Goal: Transaction & Acquisition: Purchase product/service

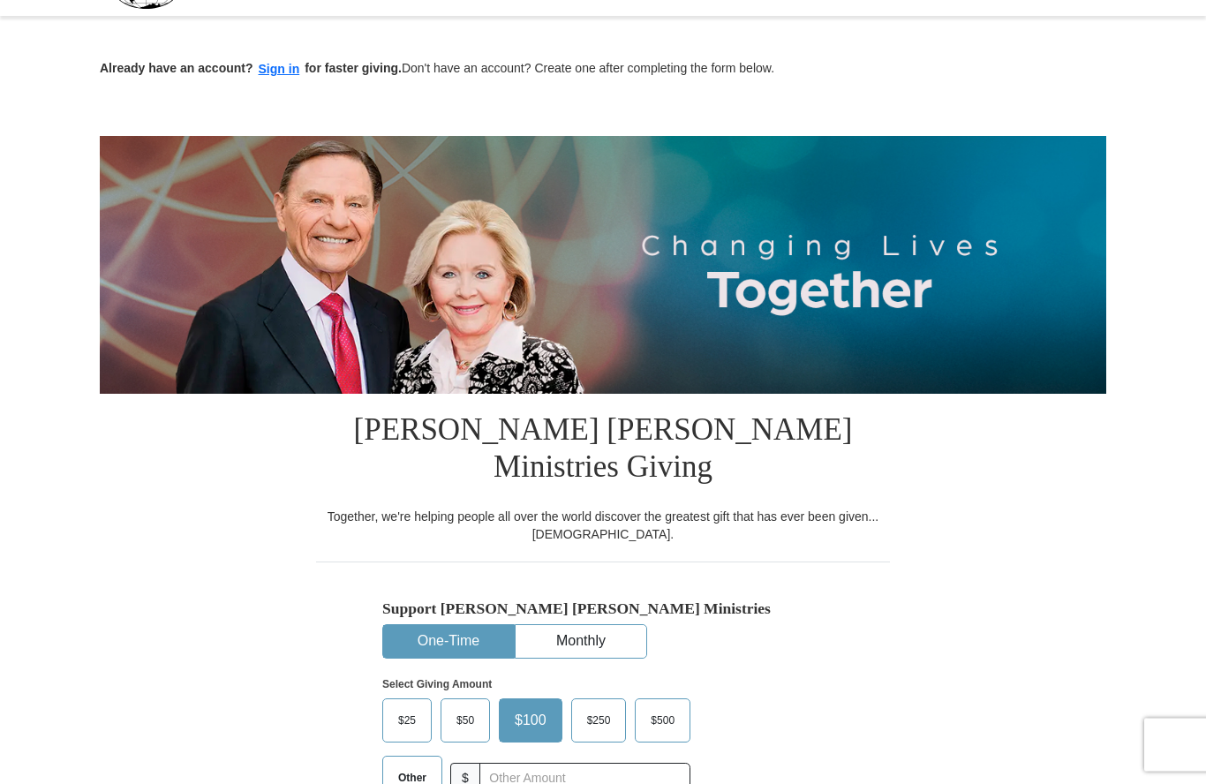
click at [468, 708] on span "$50" at bounding box center [465, 721] width 35 height 26
click at [0, 0] on input "$50" at bounding box center [0, 0] width 0 height 0
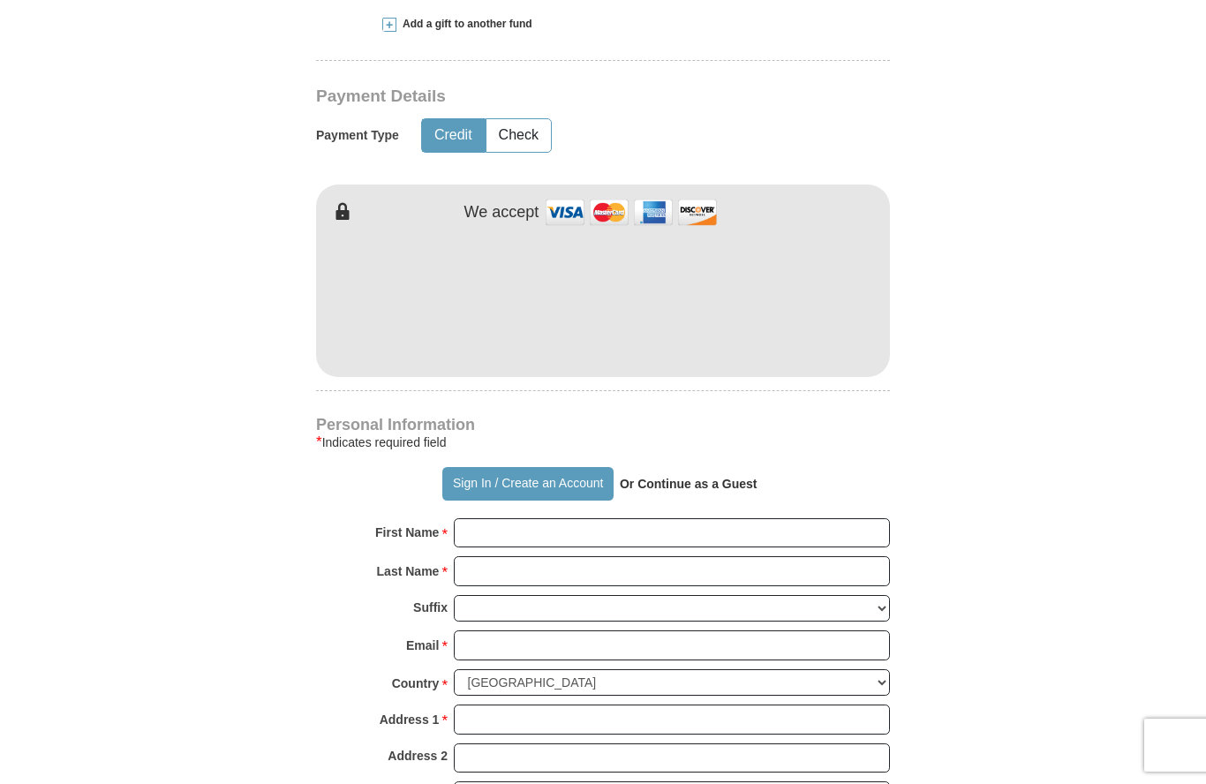
scroll to position [863, 0]
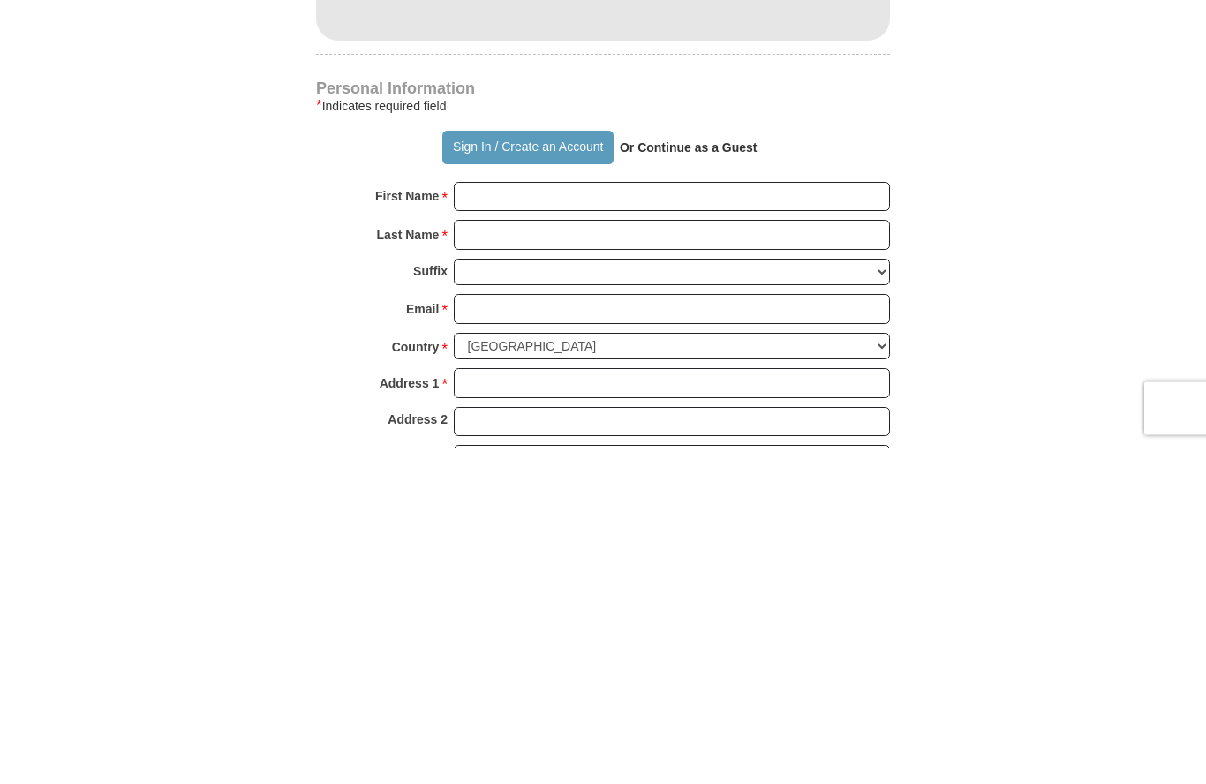
click at [564, 468] on button "Sign In / Create an Account" at bounding box center [527, 485] width 170 height 34
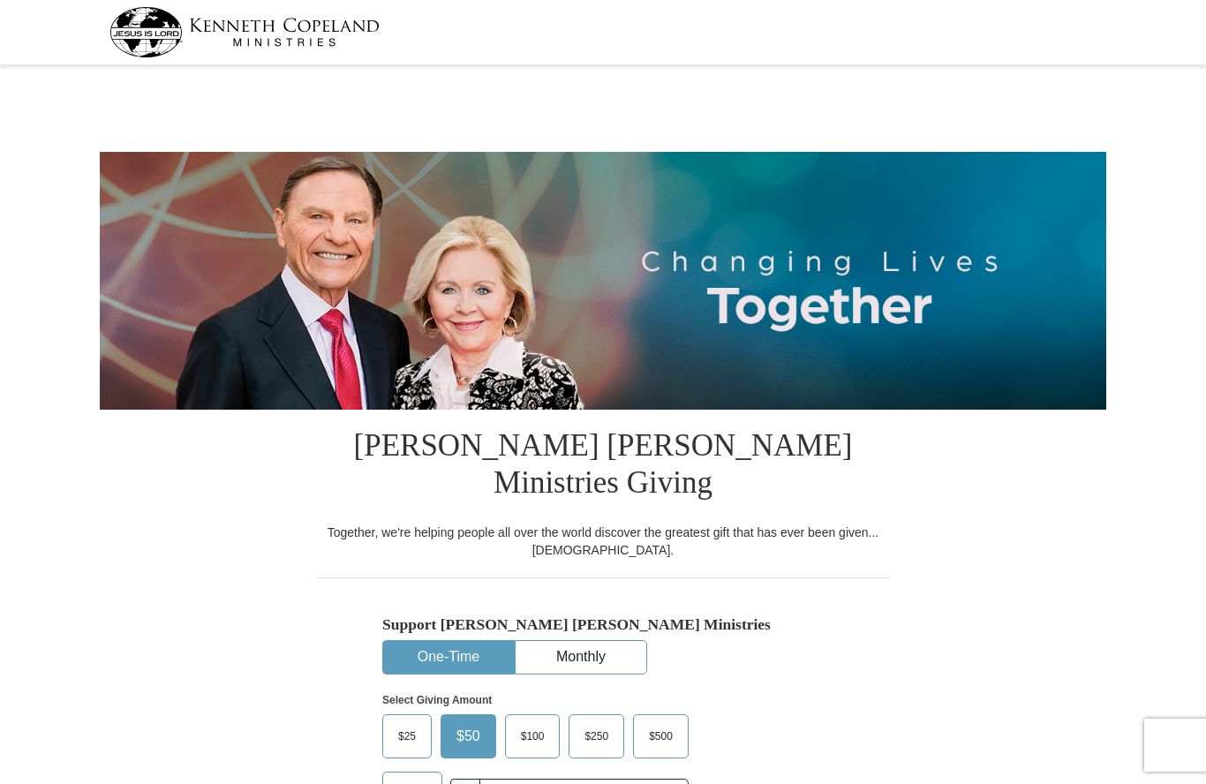
select select "WA"
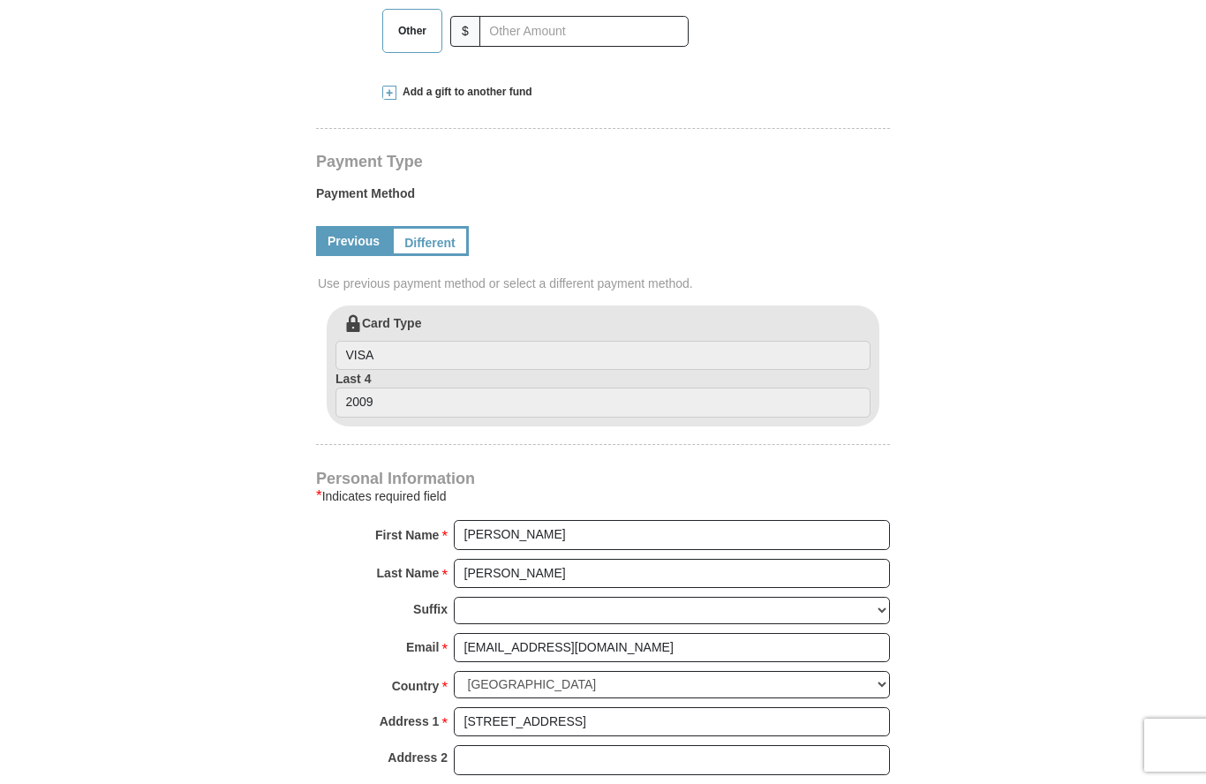
scroll to position [760, 0]
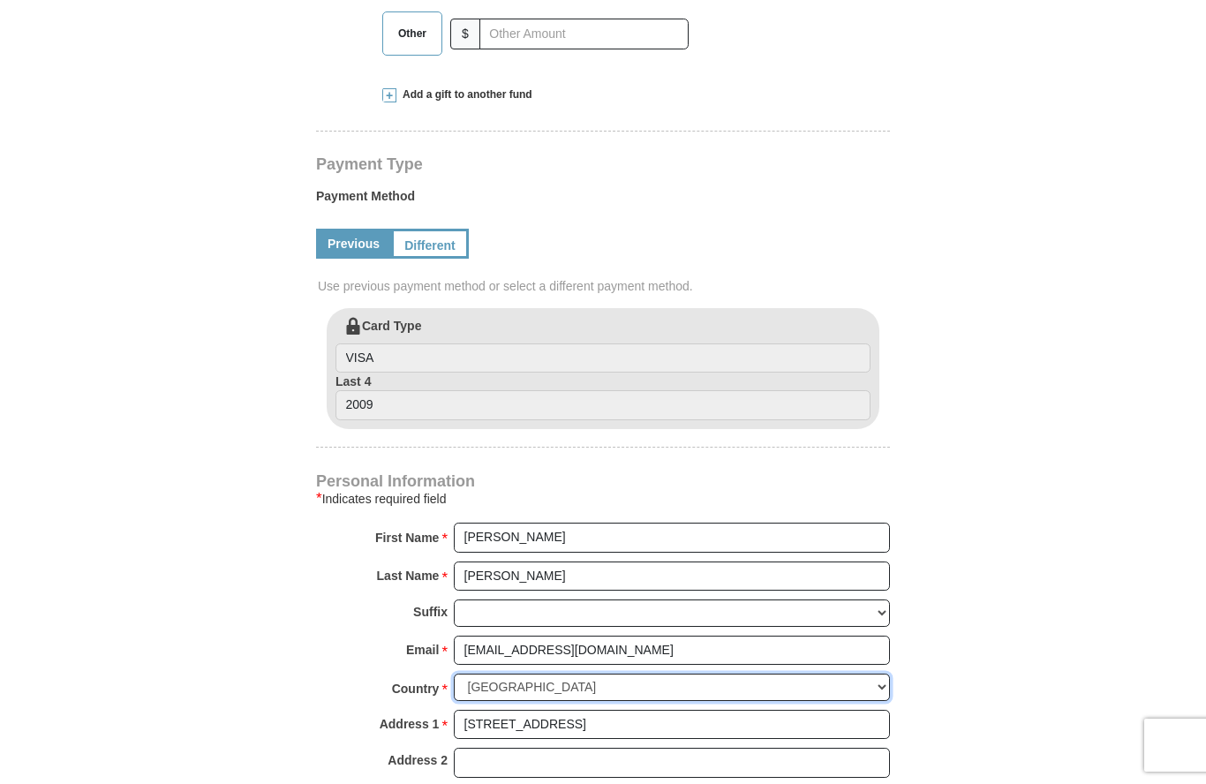
click at [873, 674] on select "United States of America Canada Antigua and Barbuda Argentina Armenia Aruba Aus…" at bounding box center [672, 687] width 436 height 27
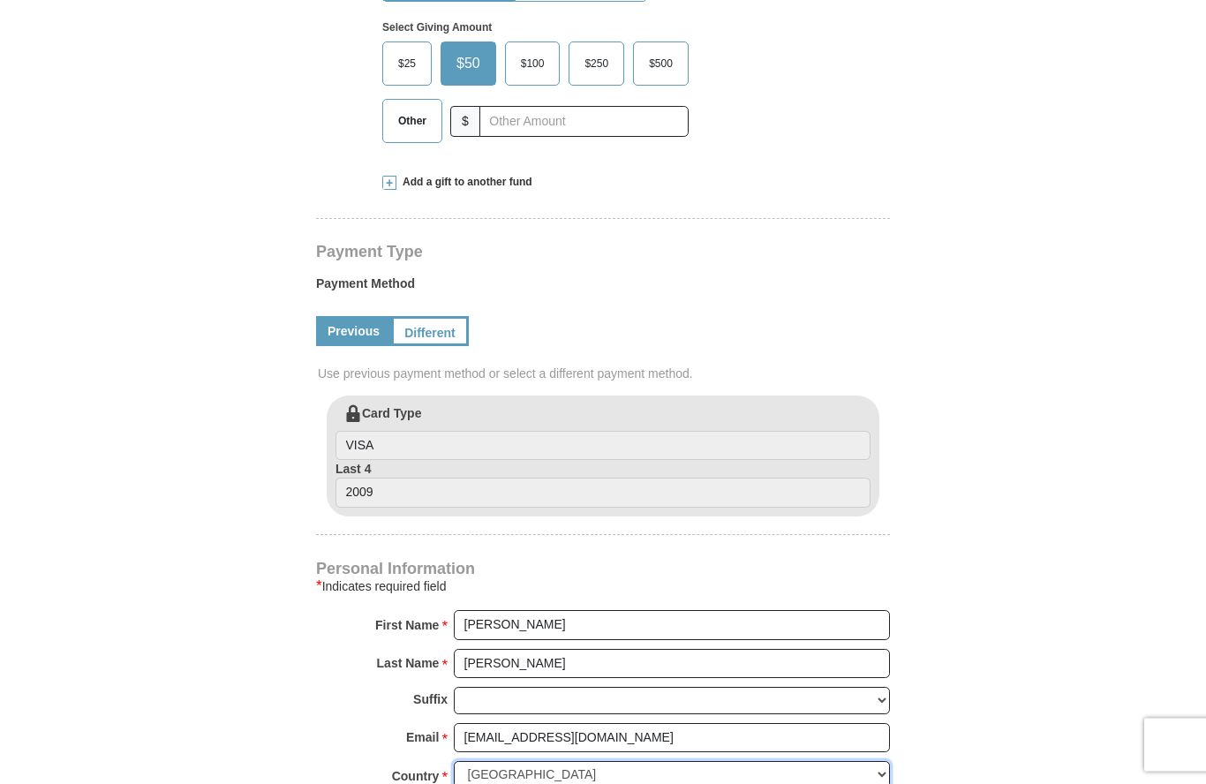
scroll to position [673, 0]
click at [452, 316] on link "Different" at bounding box center [430, 331] width 78 height 30
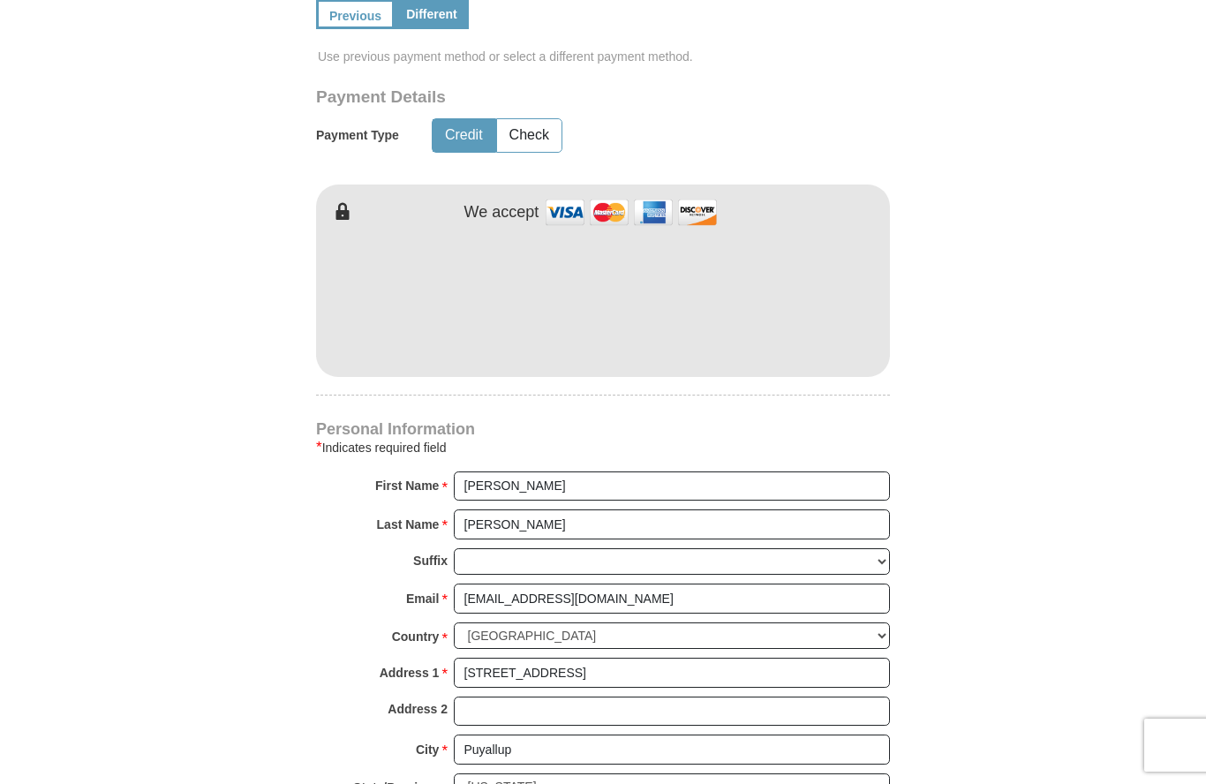
scroll to position [989, 0]
click at [961, 265] on form "Kenneth Copeland Ministries Giving Together, we're helping people all over the …" at bounding box center [603, 145] width 1007 height 2129
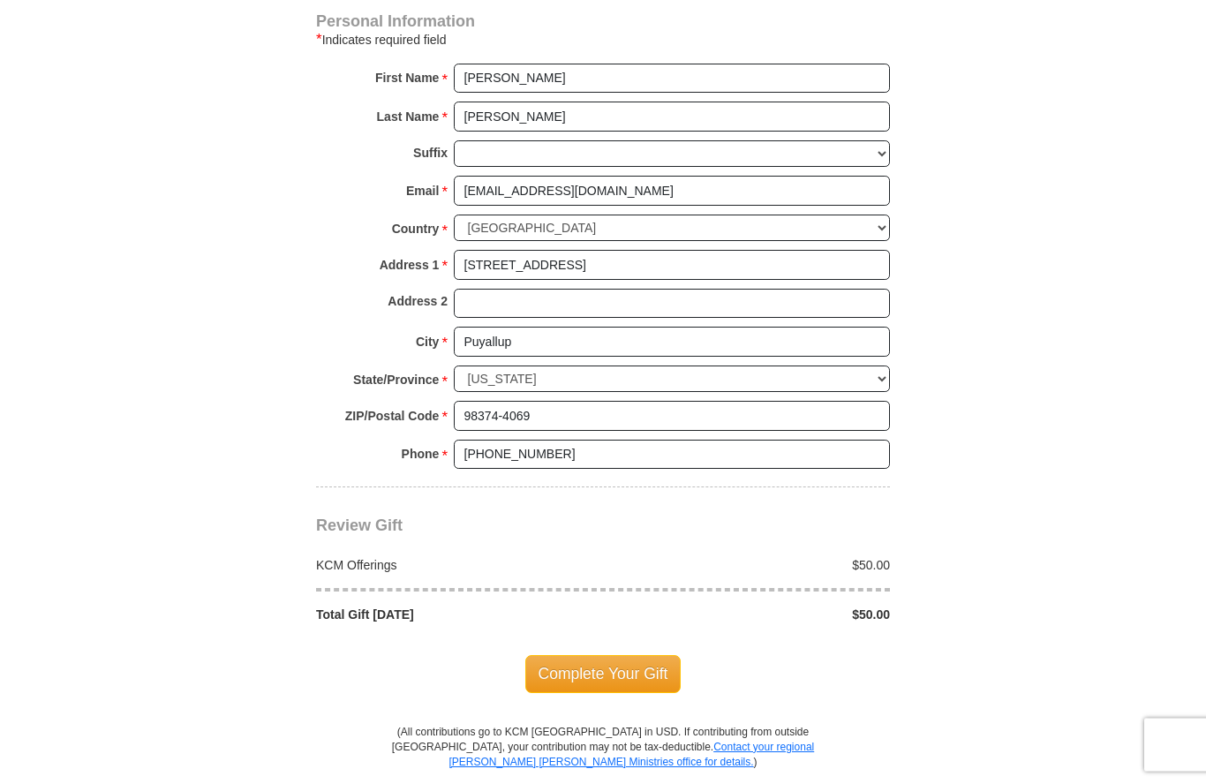
scroll to position [1405, 0]
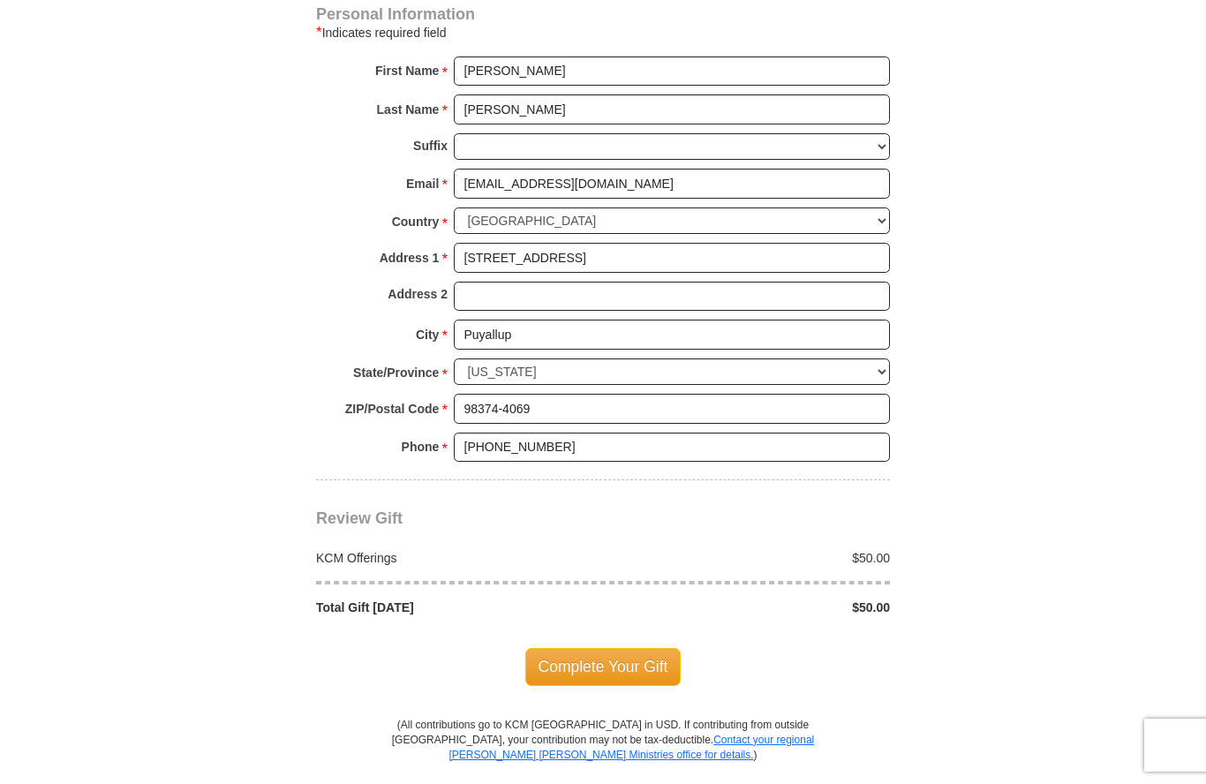
click at [628, 648] on span "Complete Your Gift" at bounding box center [603, 666] width 156 height 37
